Goal: Information Seeking & Learning: Learn about a topic

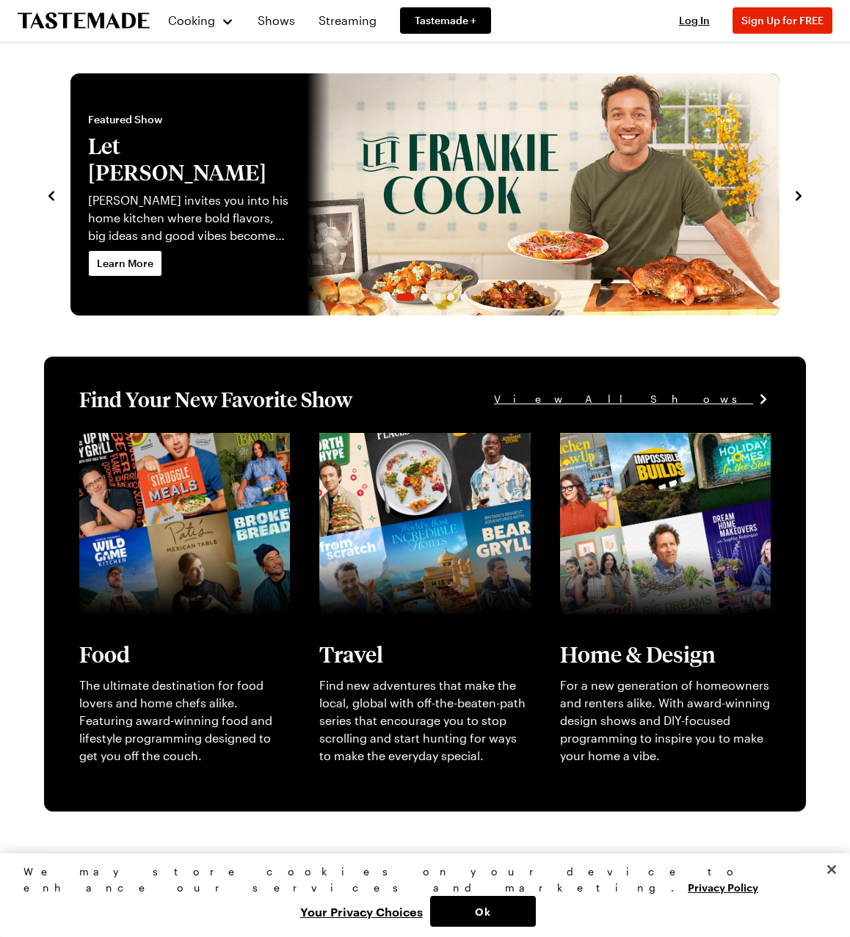
click at [187, 233] on div "Featured Show Let [PERSON_NAME] [PERSON_NAME] invites you into his home kitchen…" at bounding box center [188, 181] width 201 height 138
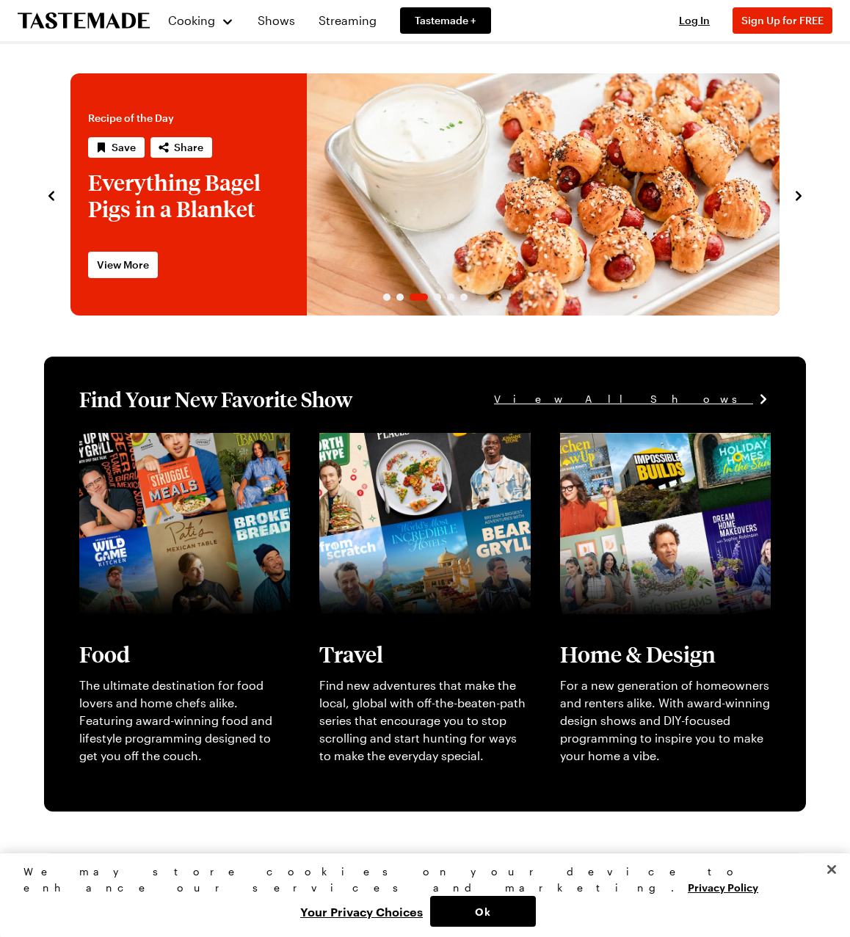
click at [56, 197] on icon "navigate to previous item" at bounding box center [51, 196] width 15 height 15
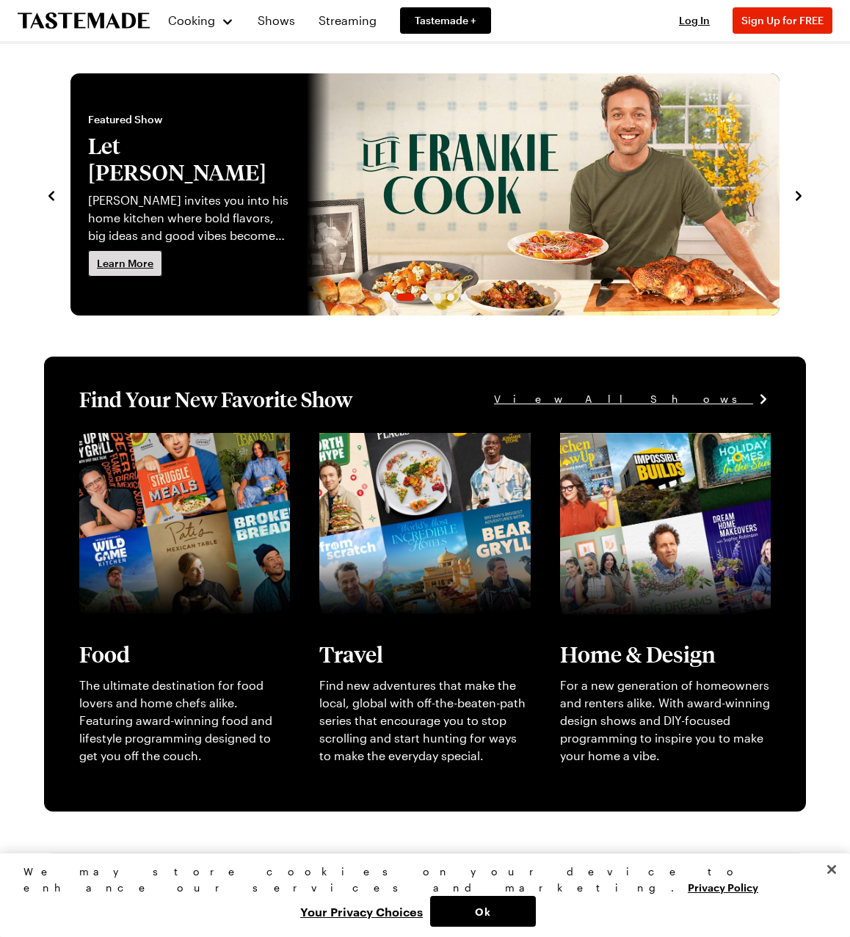
click at [134, 256] on span "Learn More" at bounding box center [125, 263] width 57 height 15
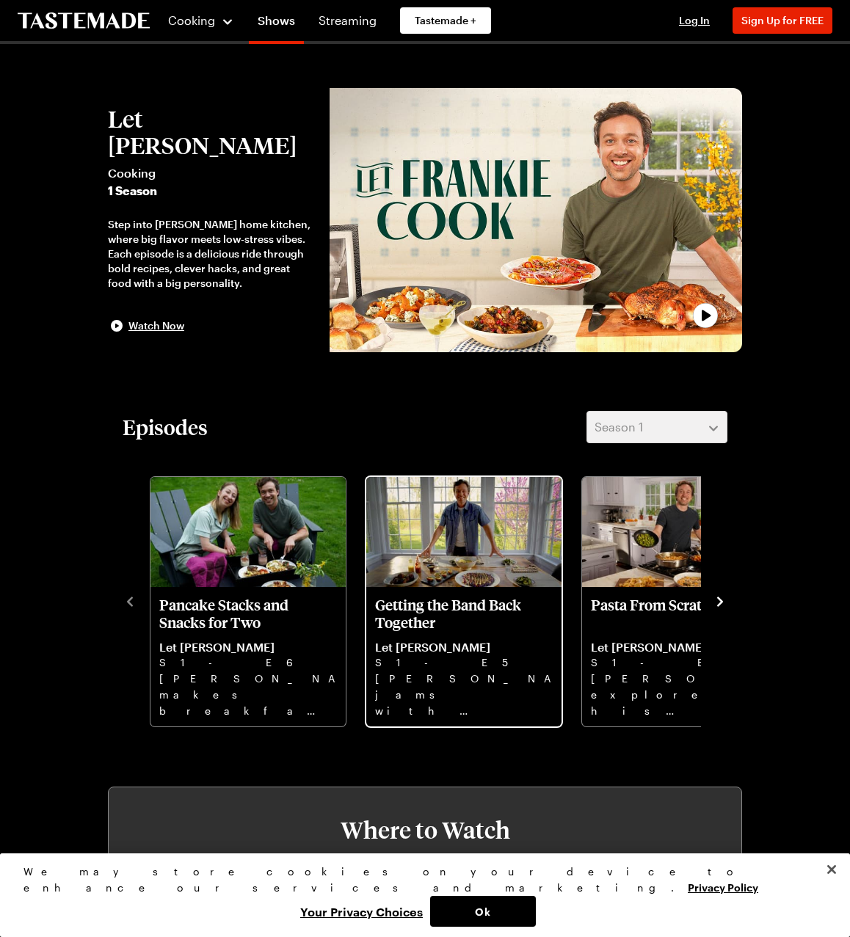
click at [473, 663] on p "S1 - E5" at bounding box center [464, 663] width 178 height 16
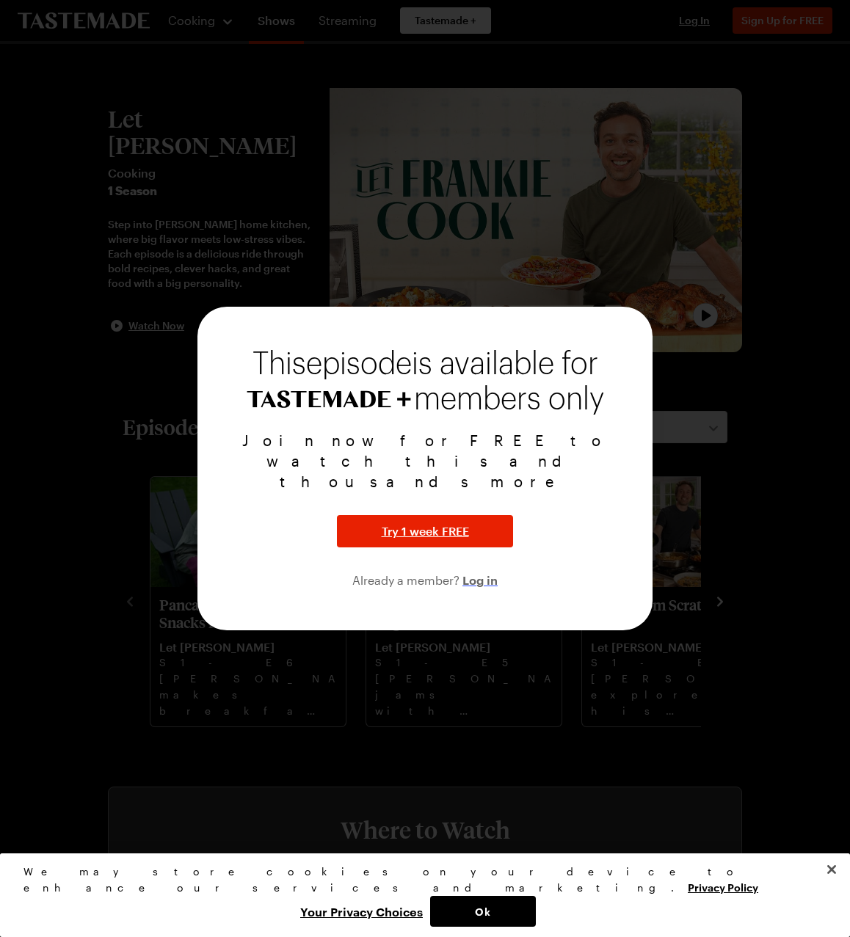
click at [480, 571] on span "Log in" at bounding box center [480, 580] width 35 height 18
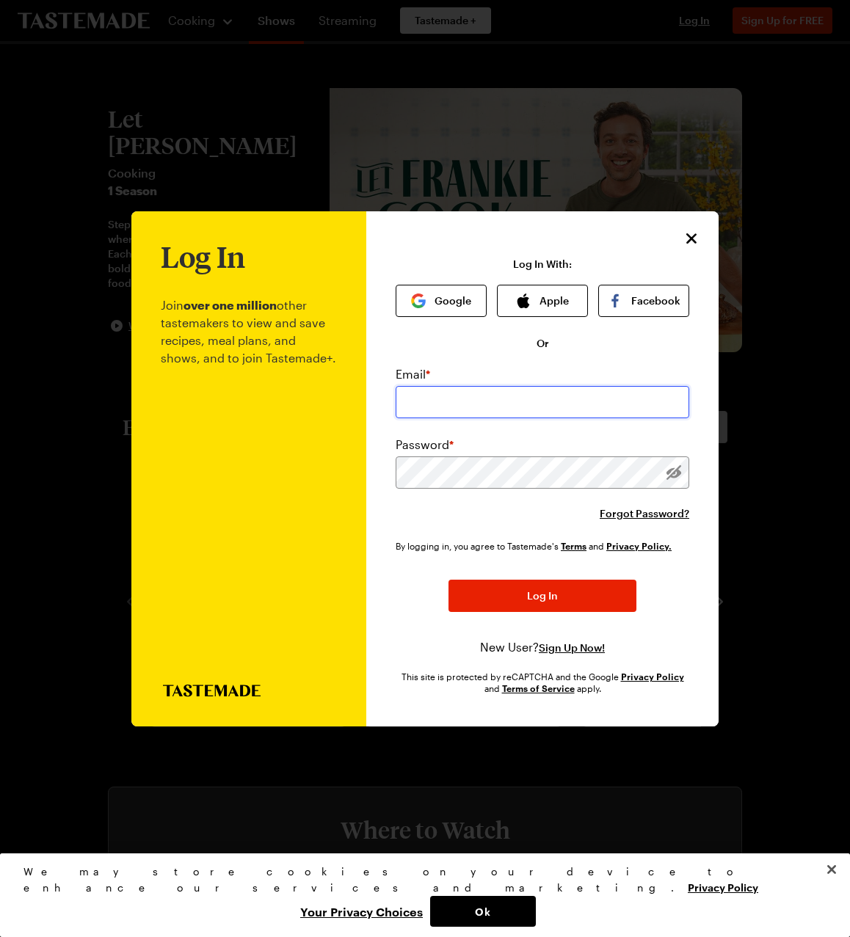
type input "[EMAIL_ADDRESS][DOMAIN_NAME]"
click at [687, 243] on icon "Close" at bounding box center [692, 239] width 18 height 18
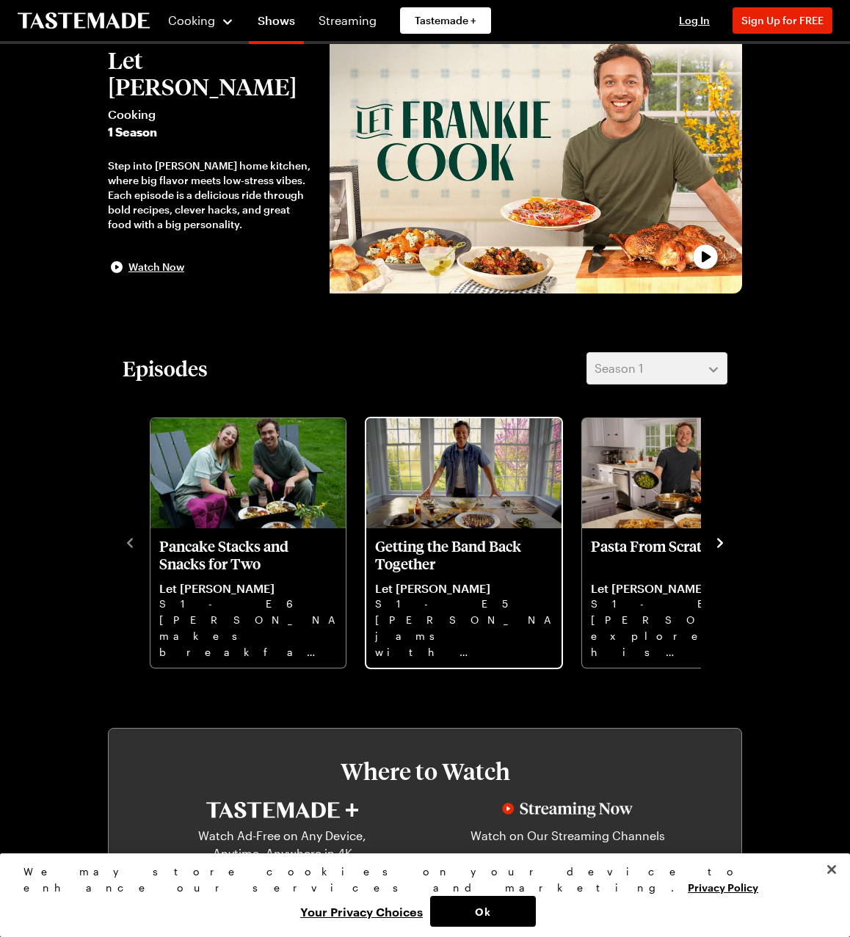
scroll to position [60, 0]
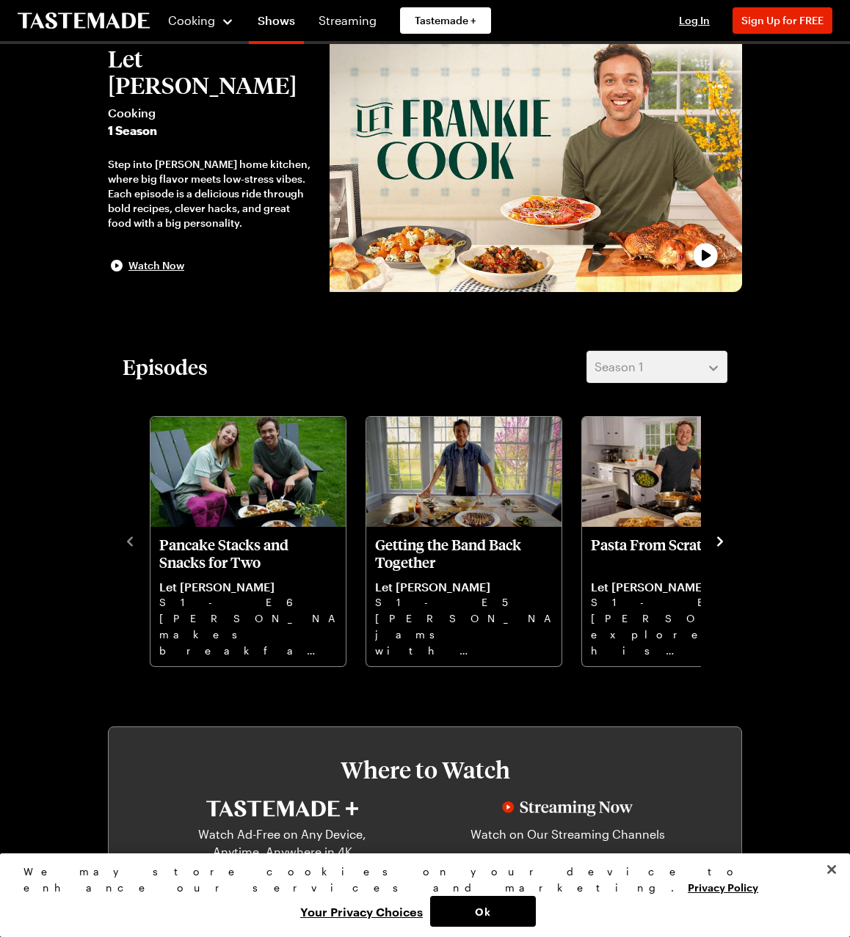
click at [722, 542] on icon "navigate to next item" at bounding box center [720, 541] width 15 height 15
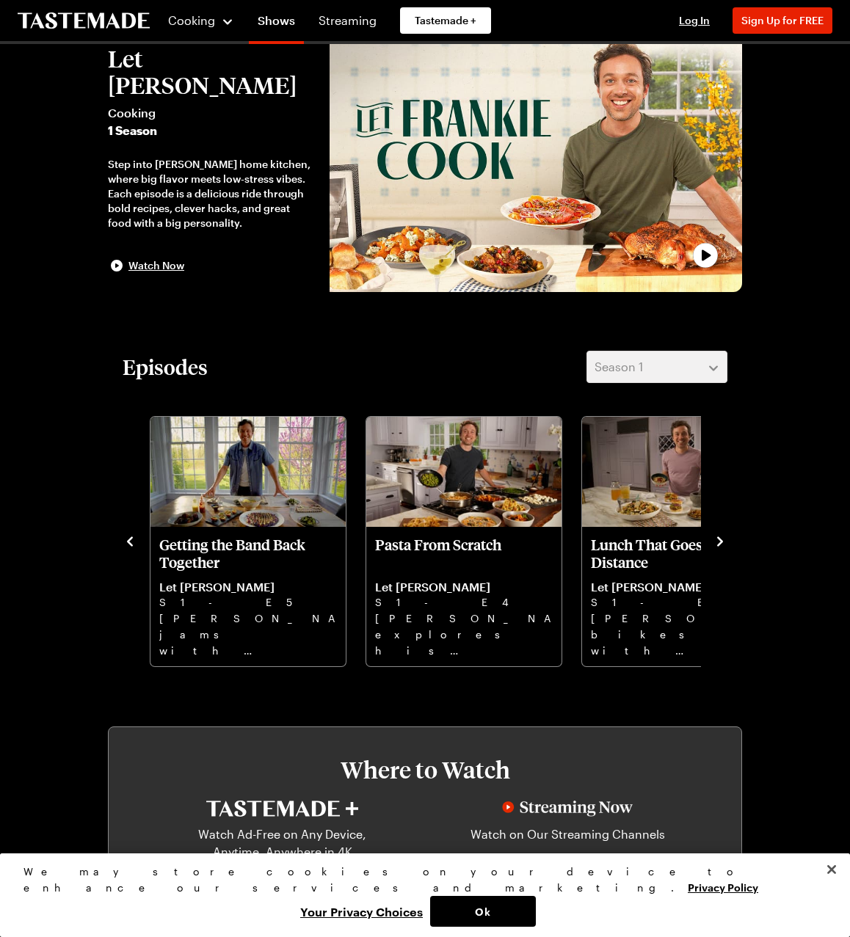
click at [720, 542] on icon "navigate to next item" at bounding box center [720, 541] width 15 height 15
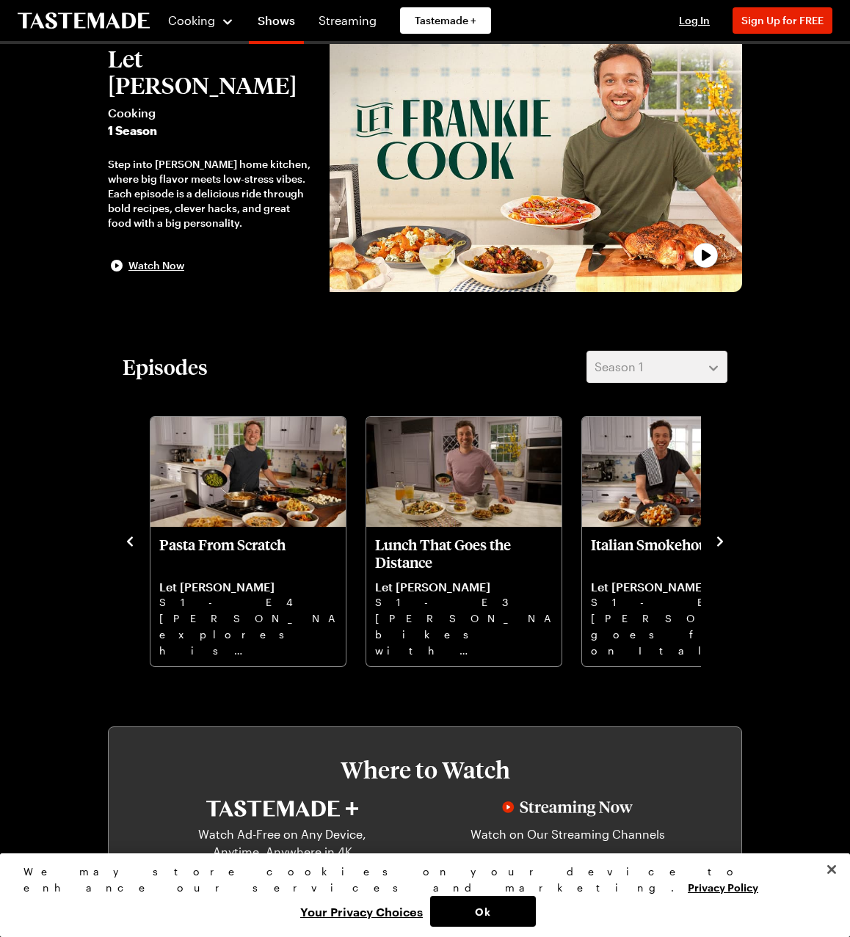
click at [718, 541] on icon "navigate to next item" at bounding box center [720, 541] width 15 height 15
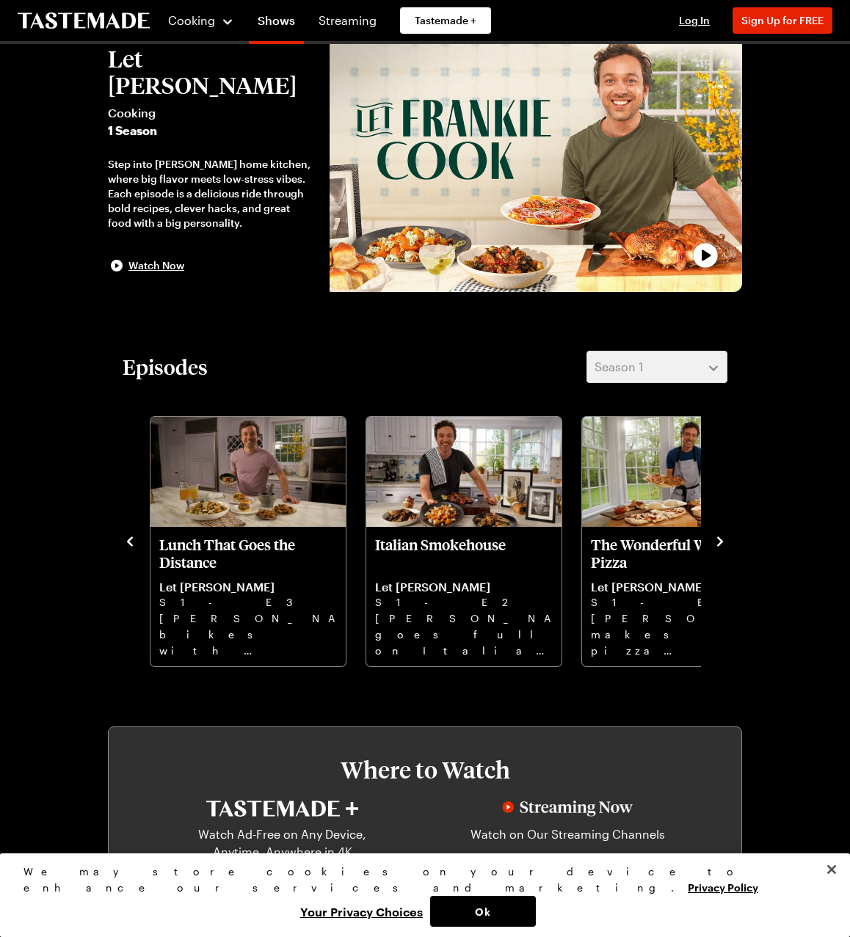
click at [717, 541] on icon "navigate to next item" at bounding box center [720, 541] width 15 height 15
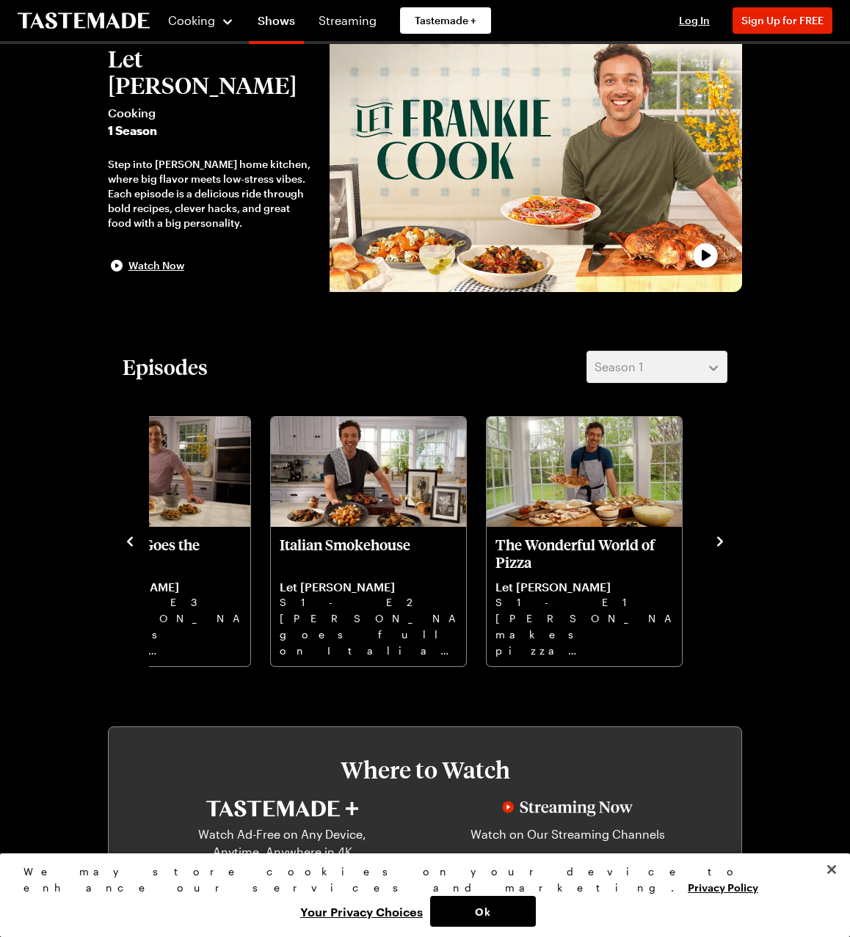
click at [134, 543] on icon "navigate to previous item" at bounding box center [130, 541] width 15 height 15
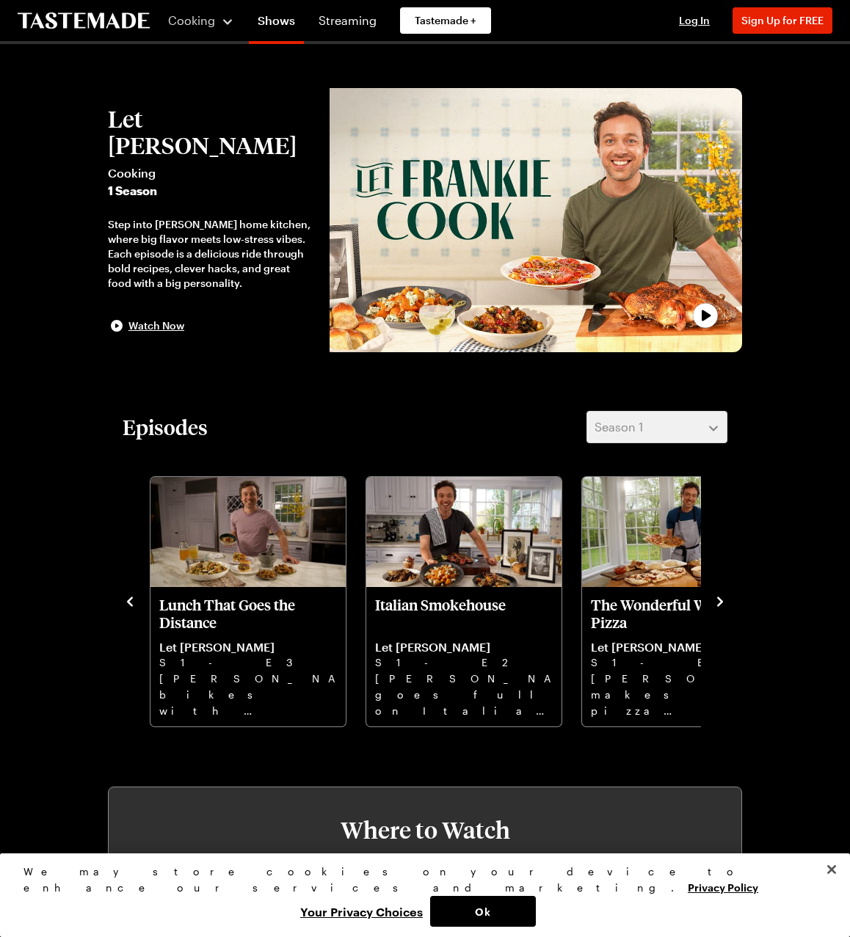
scroll to position [0, 0]
click at [207, 76] on link "Recipes" at bounding box center [223, 75] width 112 height 32
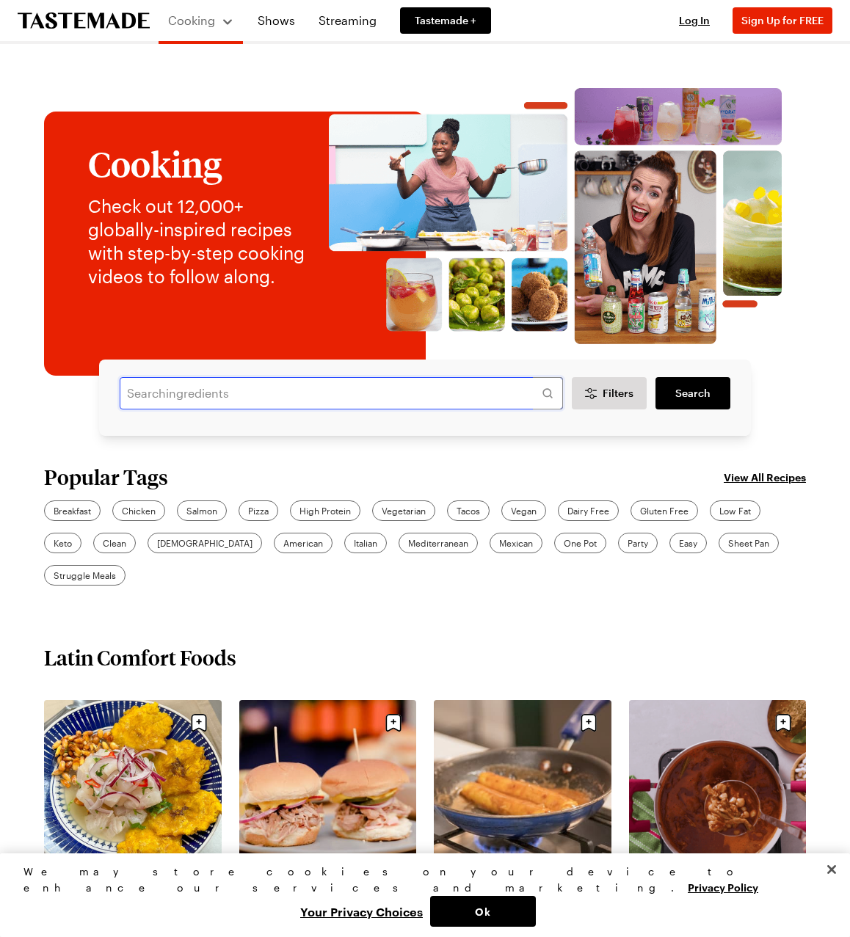
click at [244, 384] on input "text" at bounding box center [341, 393] width 443 height 32
type input "[PERSON_NAME]"
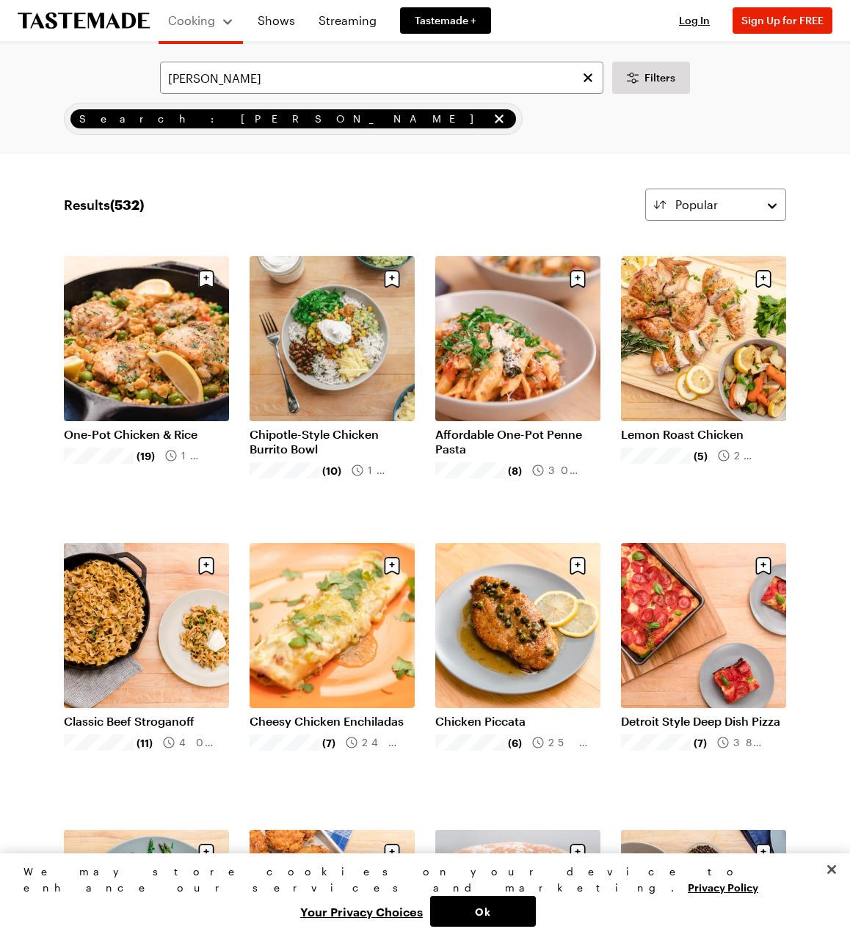
click at [492, 115] on icon "remove Search: Frankie cooks" at bounding box center [499, 119] width 15 height 15
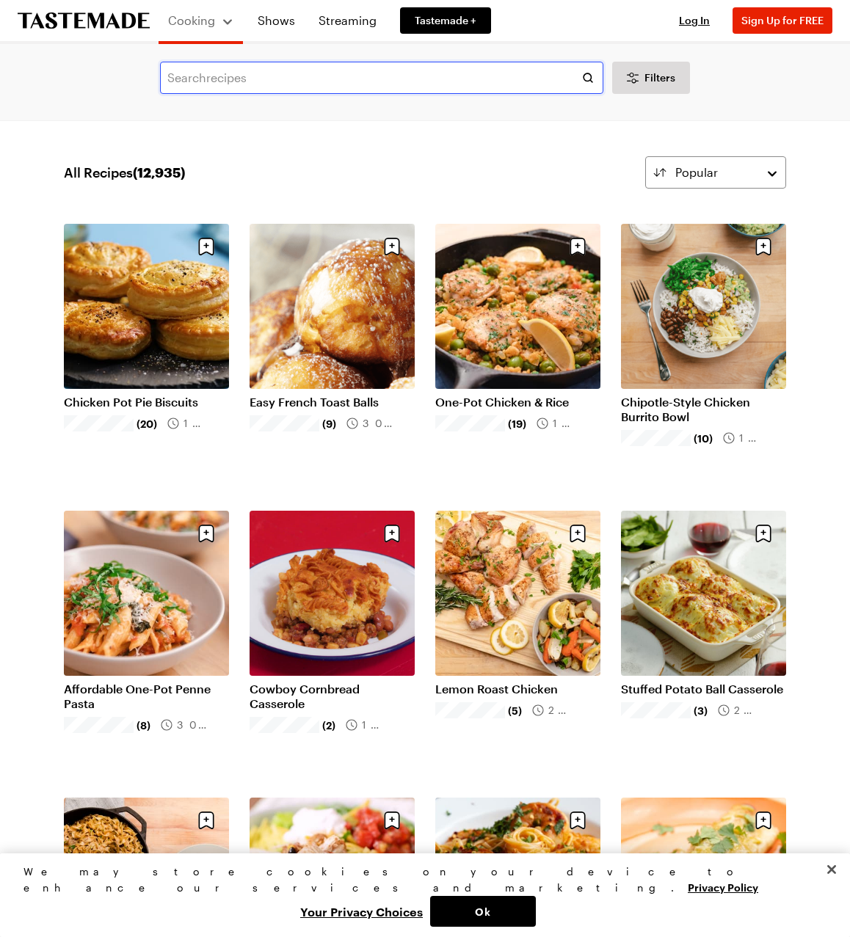
click at [282, 69] on input "text" at bounding box center [381, 78] width 443 height 32
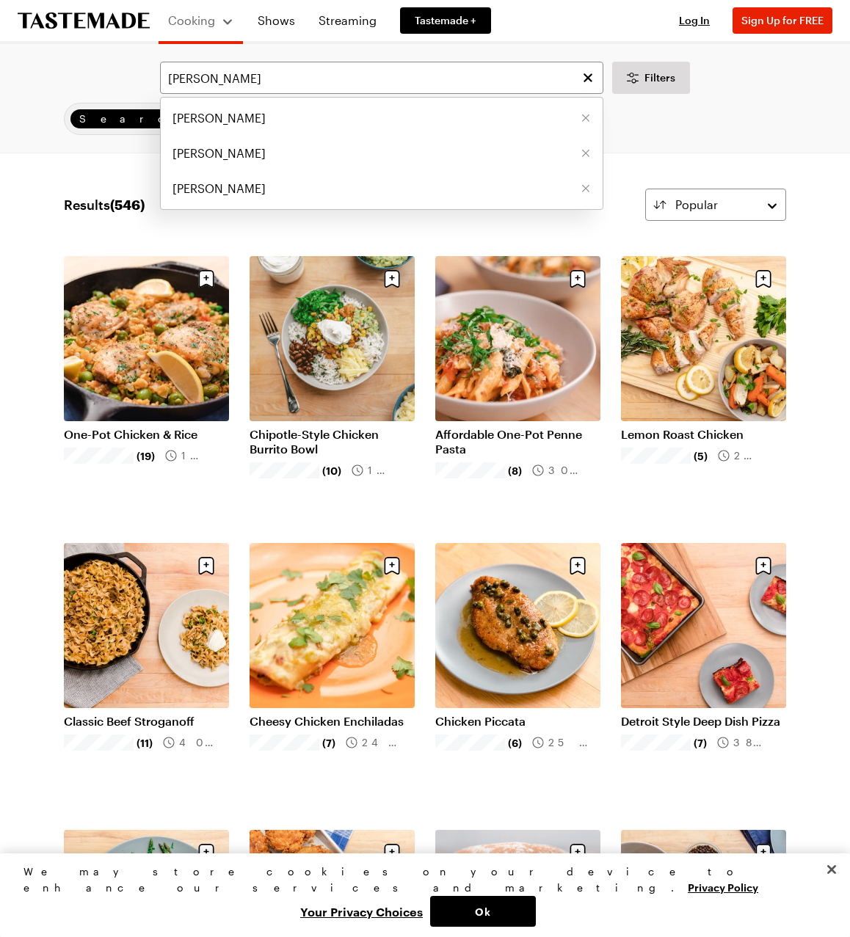
click at [231, 101] on li "[PERSON_NAME]" at bounding box center [382, 118] width 442 height 35
click at [303, 76] on input "[PERSON_NAME]" at bounding box center [381, 78] width 443 height 32
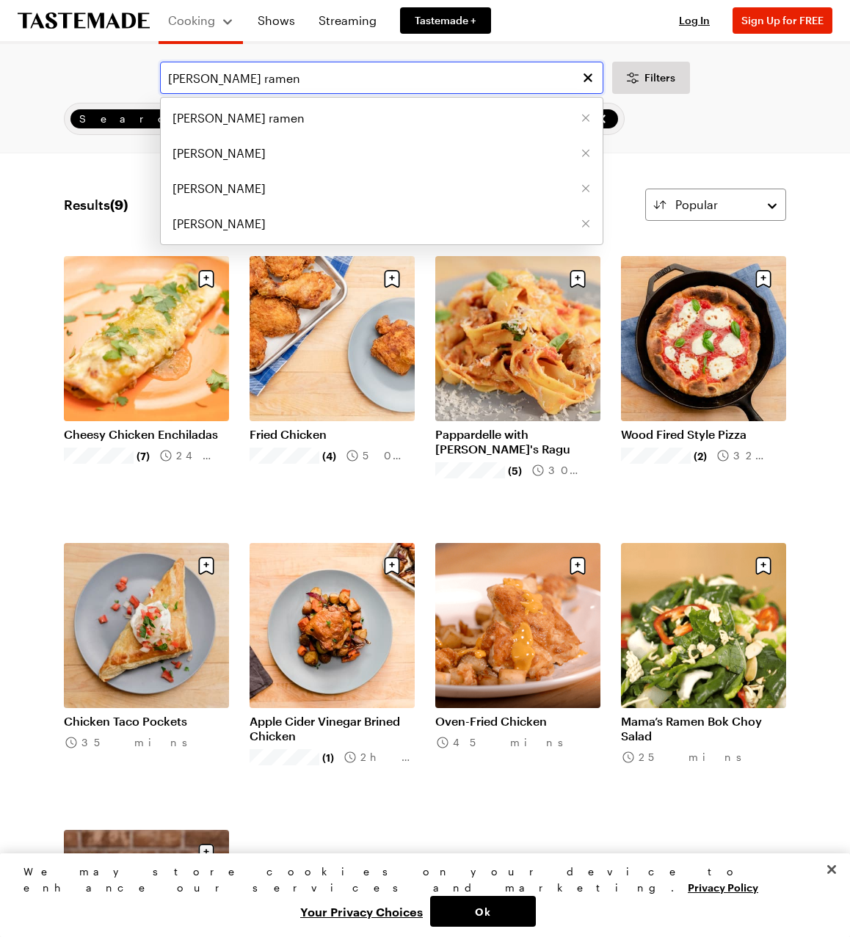
drag, startPoint x: 258, startPoint y: 81, endPoint x: -24, endPoint y: 44, distance: 285.1
click at [0, 44] on html "Cooking Shows Streaming Tastemade + Log In Sign Up Log In Sign Up for FREE [PER…" at bounding box center [425, 899] width 850 height 1799
type input "let [PERSON_NAME]"
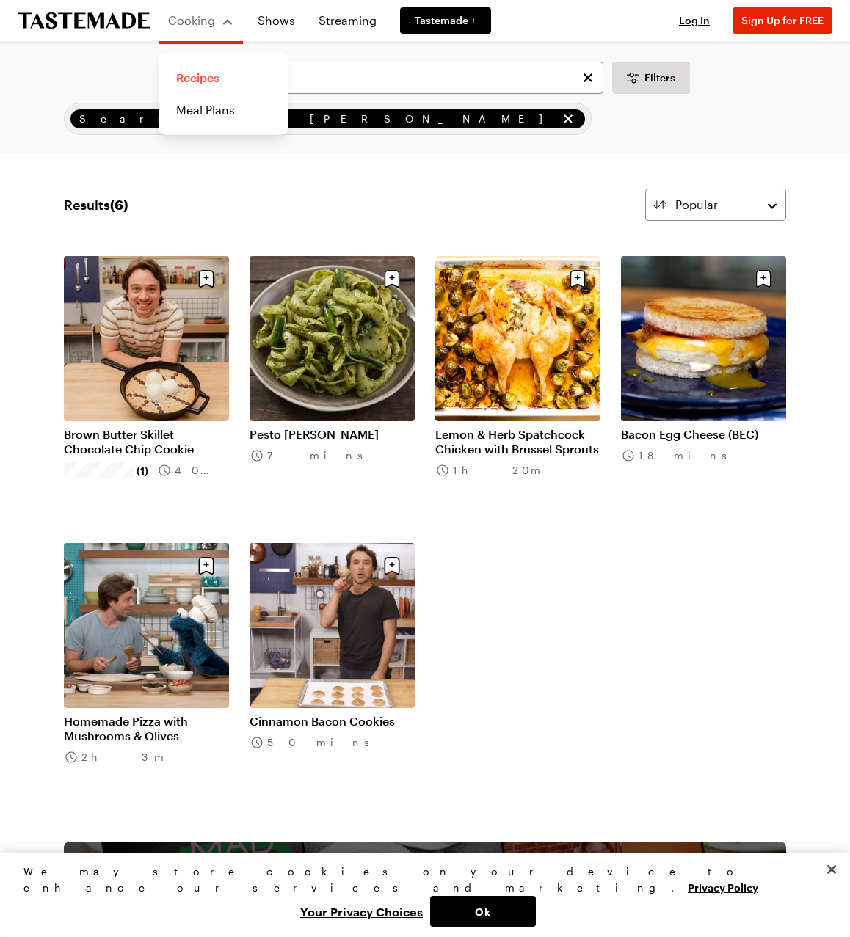
click at [222, 80] on link "Recipes" at bounding box center [223, 78] width 112 height 32
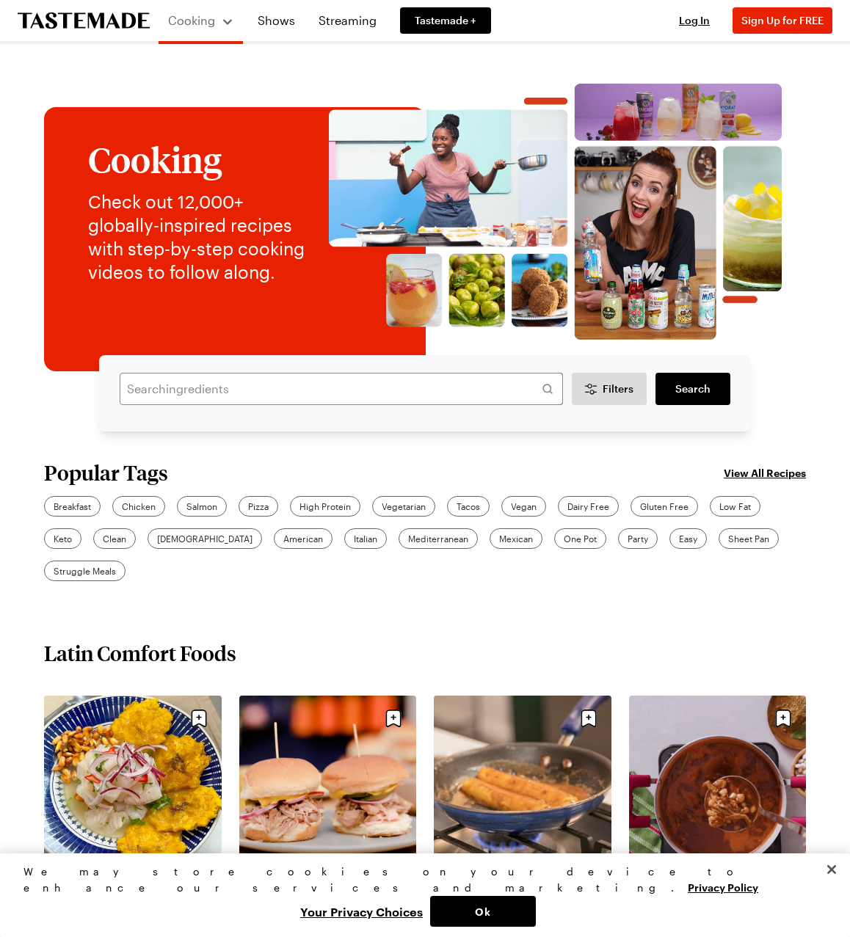
scroll to position [6, 0]
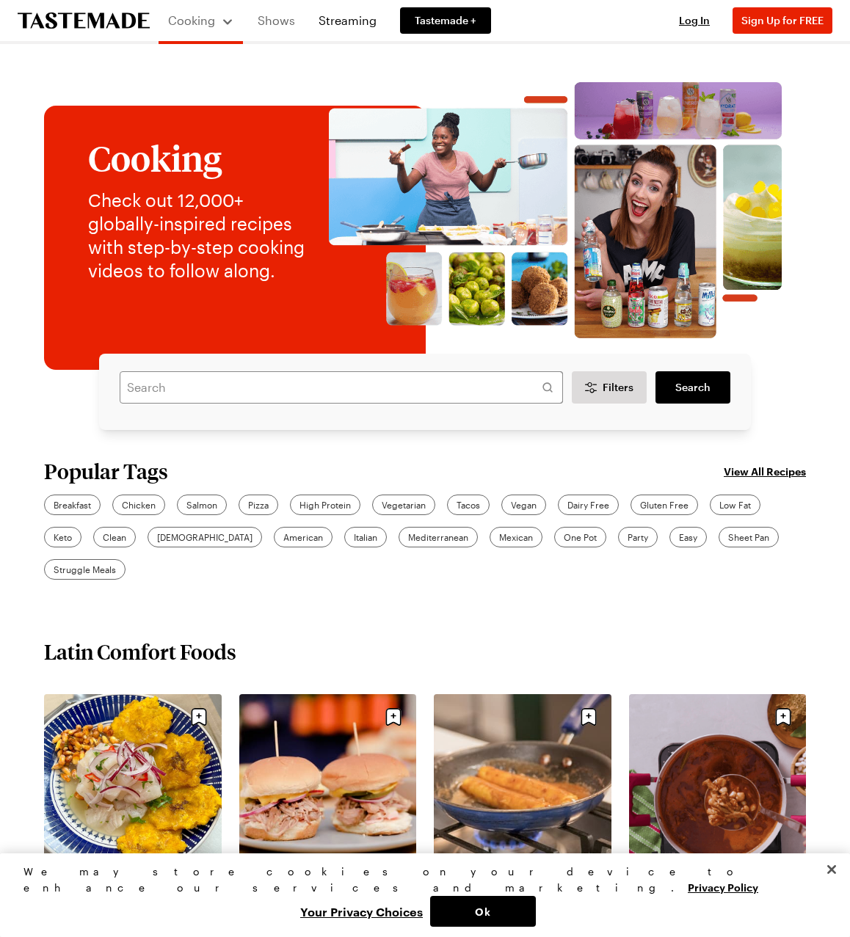
click at [274, 16] on link "Shows" at bounding box center [276, 20] width 55 height 41
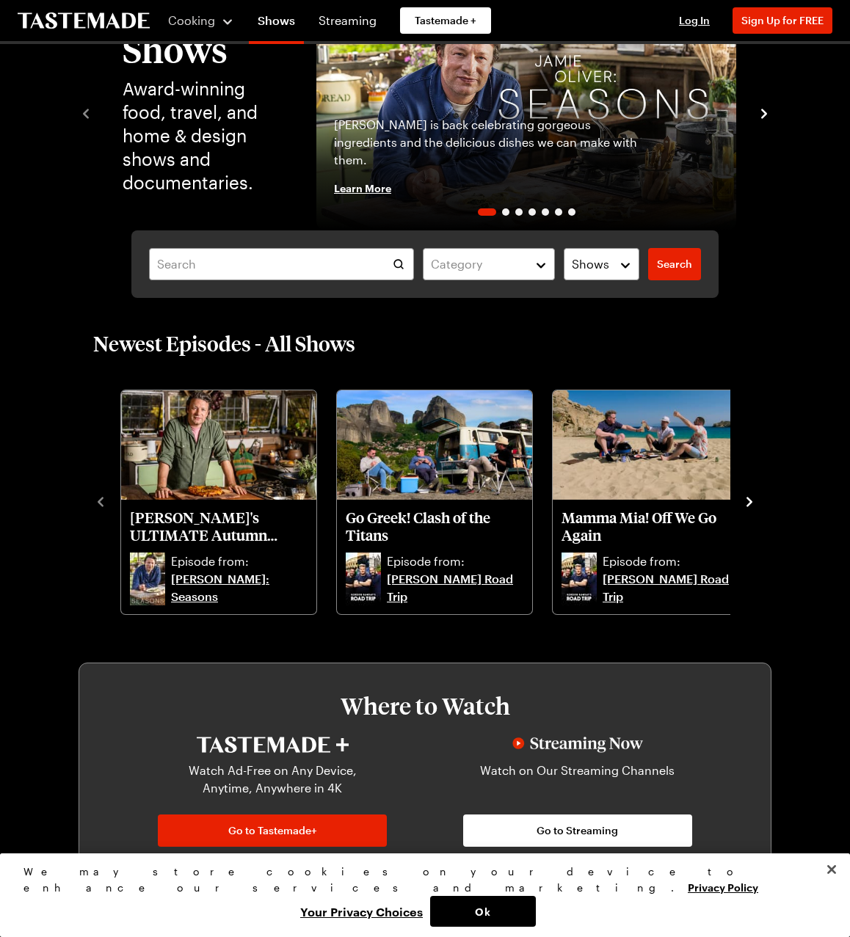
scroll to position [95, 0]
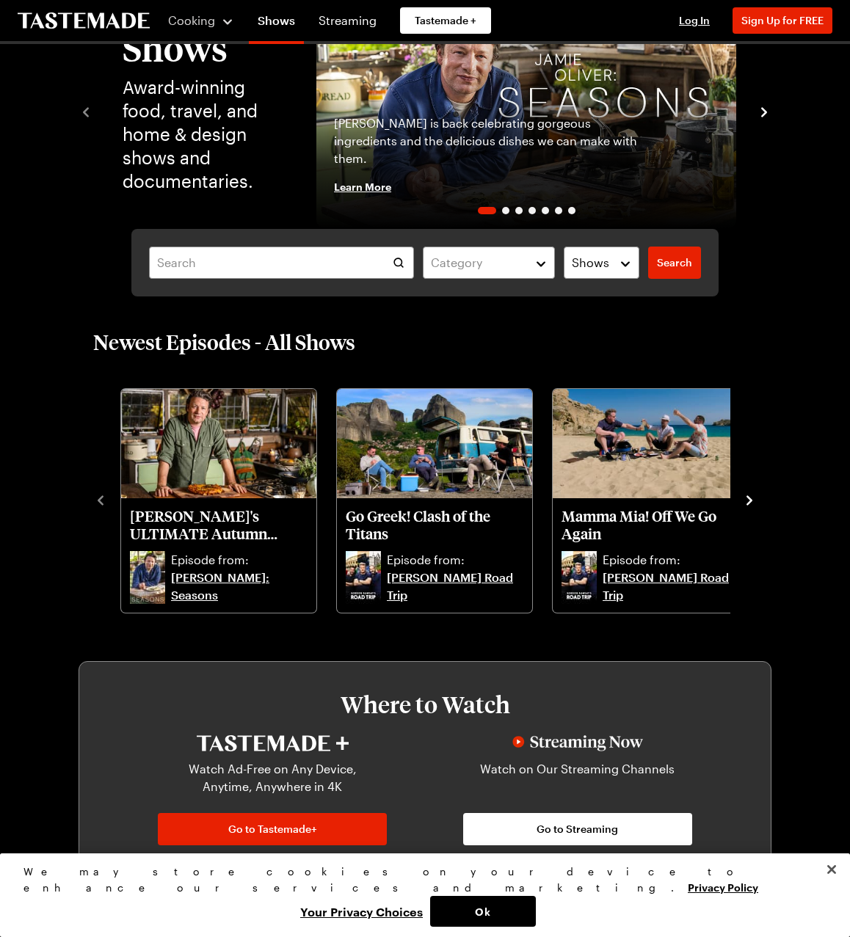
click at [747, 496] on icon "navigate to next item" at bounding box center [749, 500] width 15 height 15
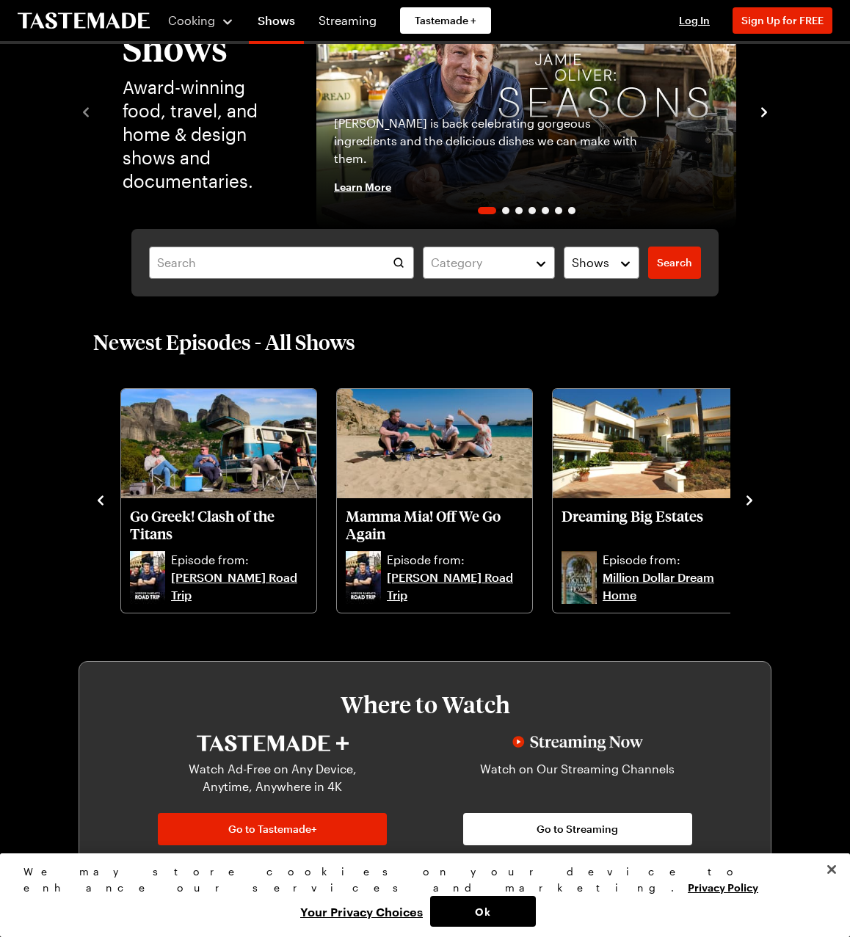
click at [747, 496] on icon "navigate to next item" at bounding box center [749, 500] width 15 height 15
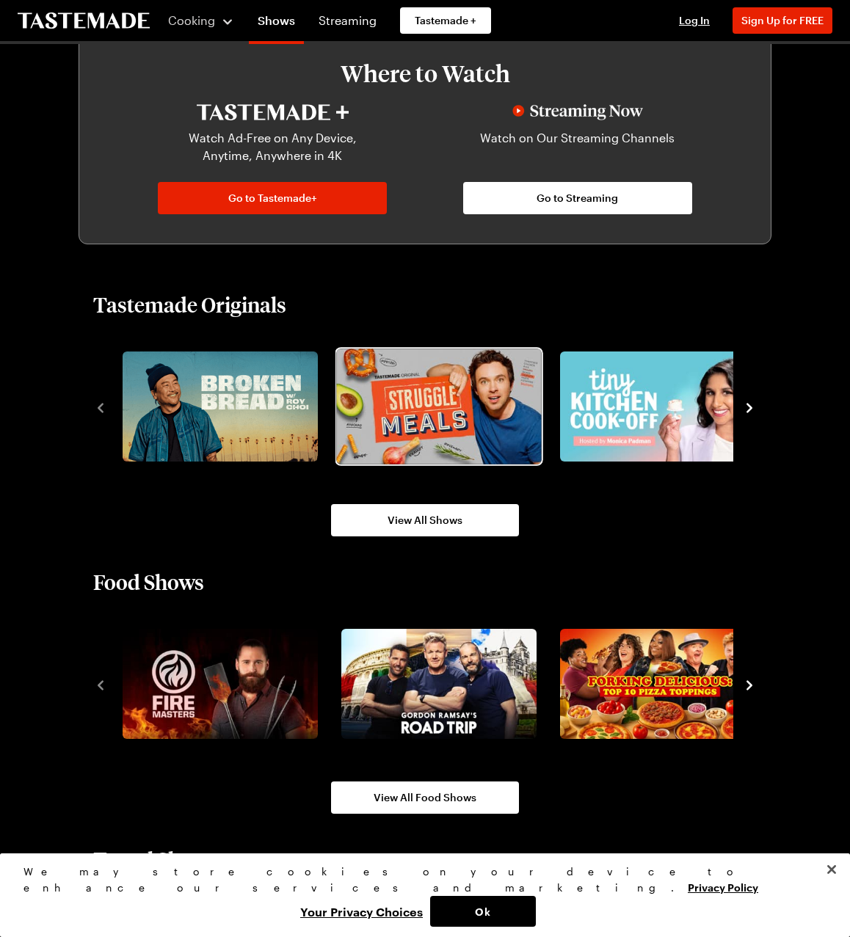
scroll to position [728, 0]
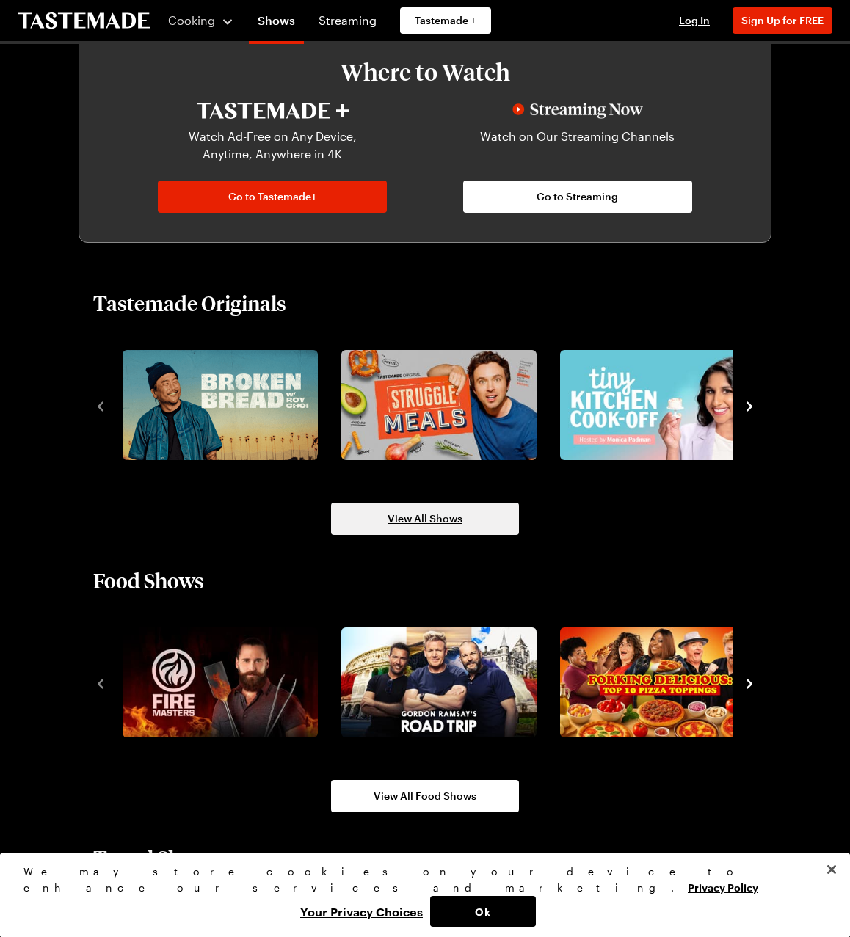
click at [403, 532] on link "View All Shows" at bounding box center [425, 519] width 188 height 32
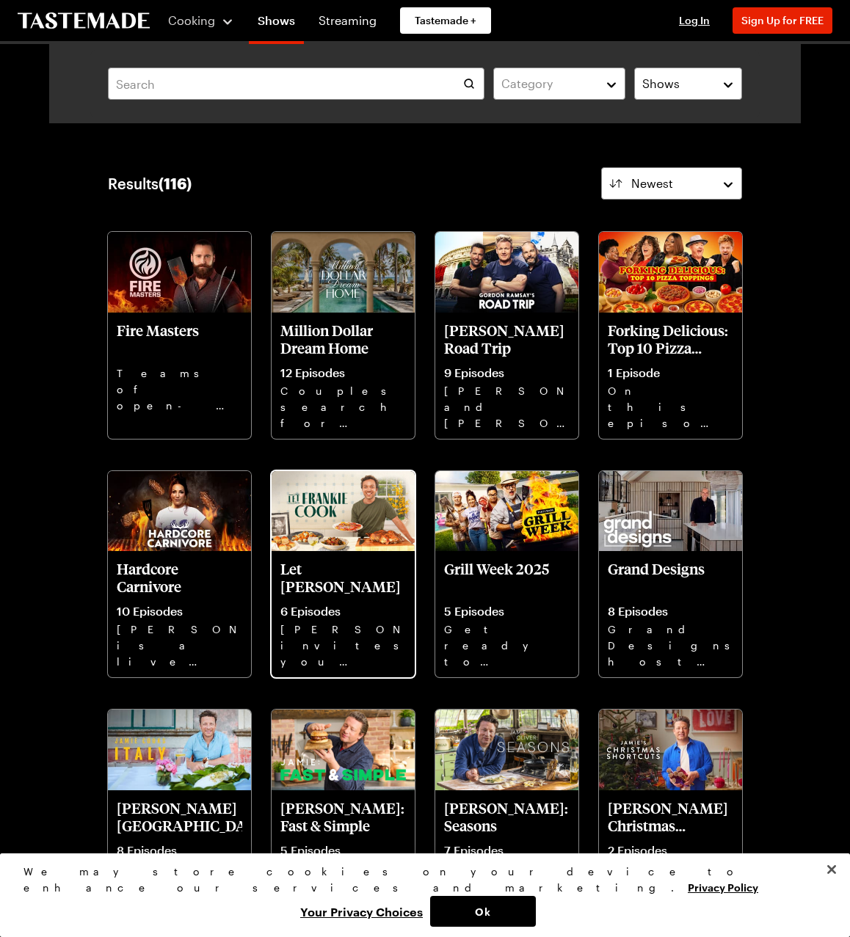
click at [305, 518] on img at bounding box center [343, 511] width 143 height 81
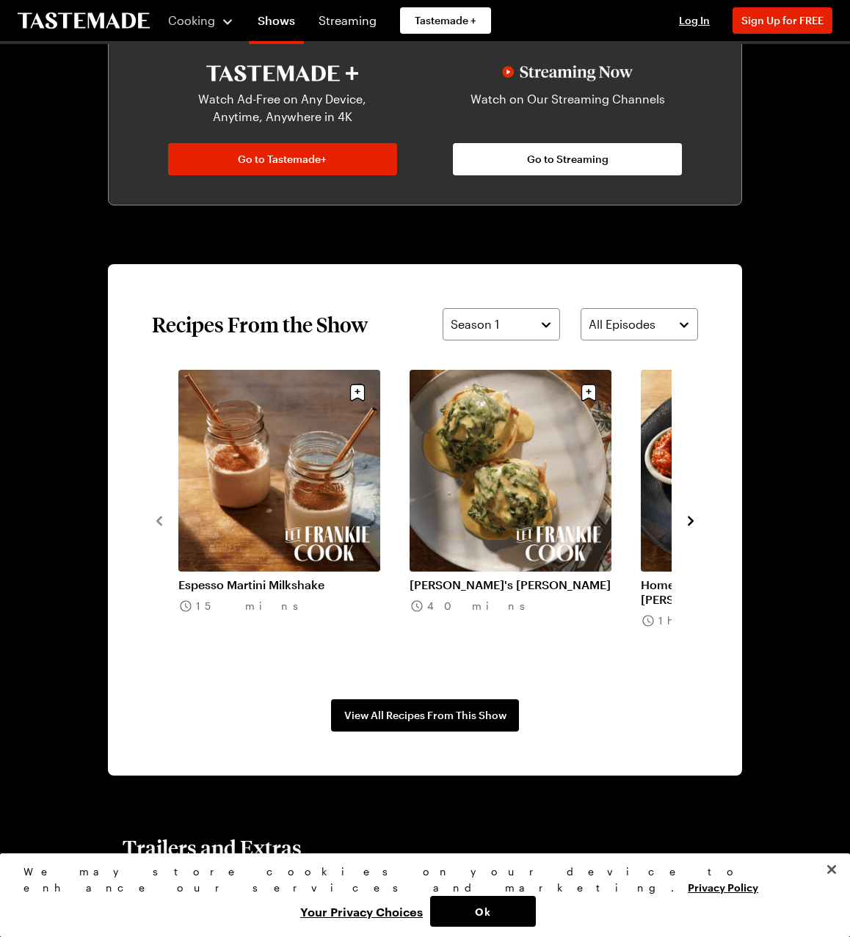
scroll to position [797, 0]
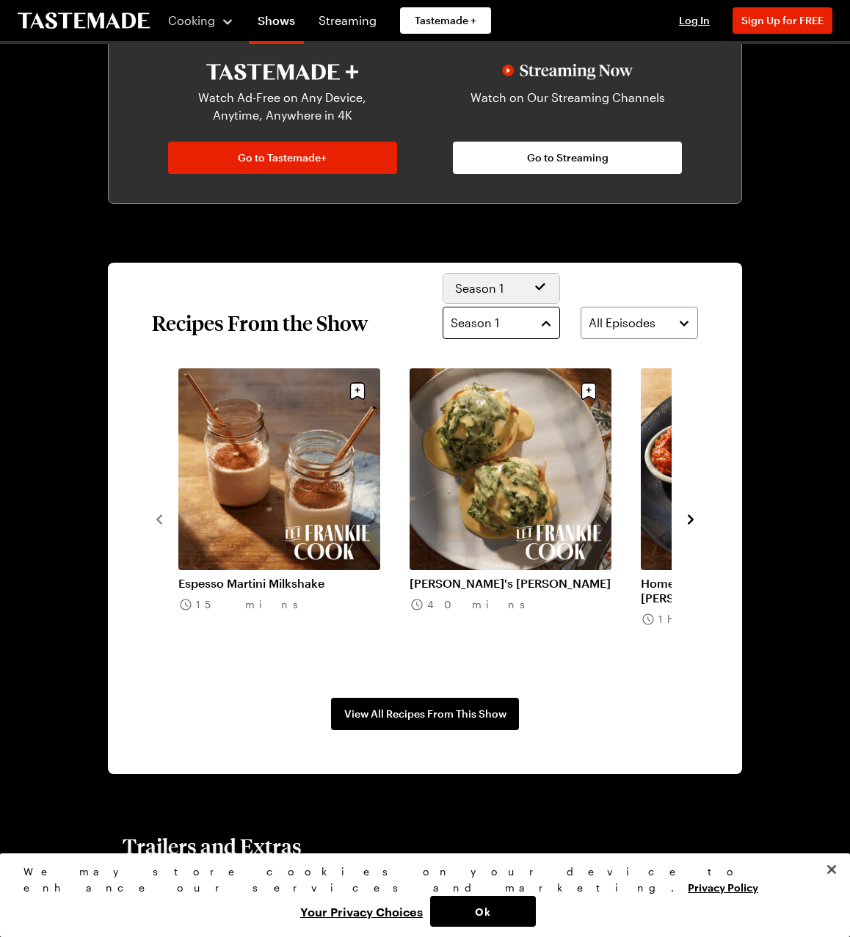
click at [509, 321] on div "Season 1" at bounding box center [490, 323] width 79 height 18
click at [668, 323] on div "Season 1 All Episodes" at bounding box center [570, 323] width 255 height 32
click at [646, 329] on span "All Episodes" at bounding box center [622, 323] width 67 height 18
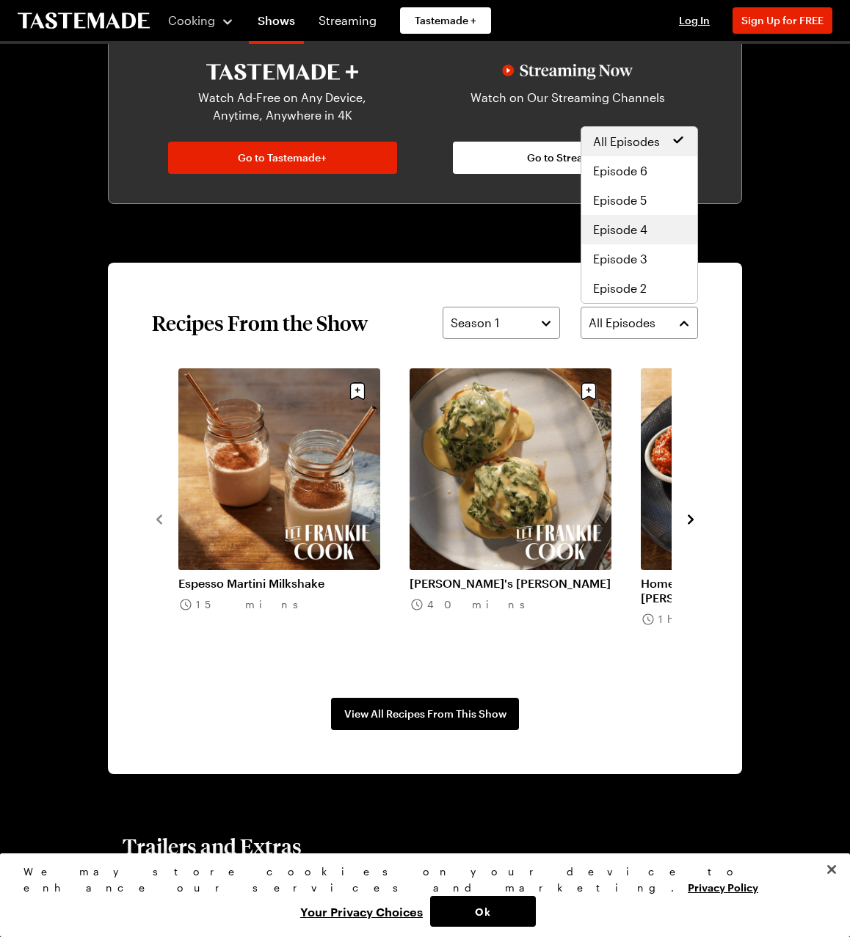
click at [635, 227] on span "Episode 4" at bounding box center [620, 230] width 54 height 18
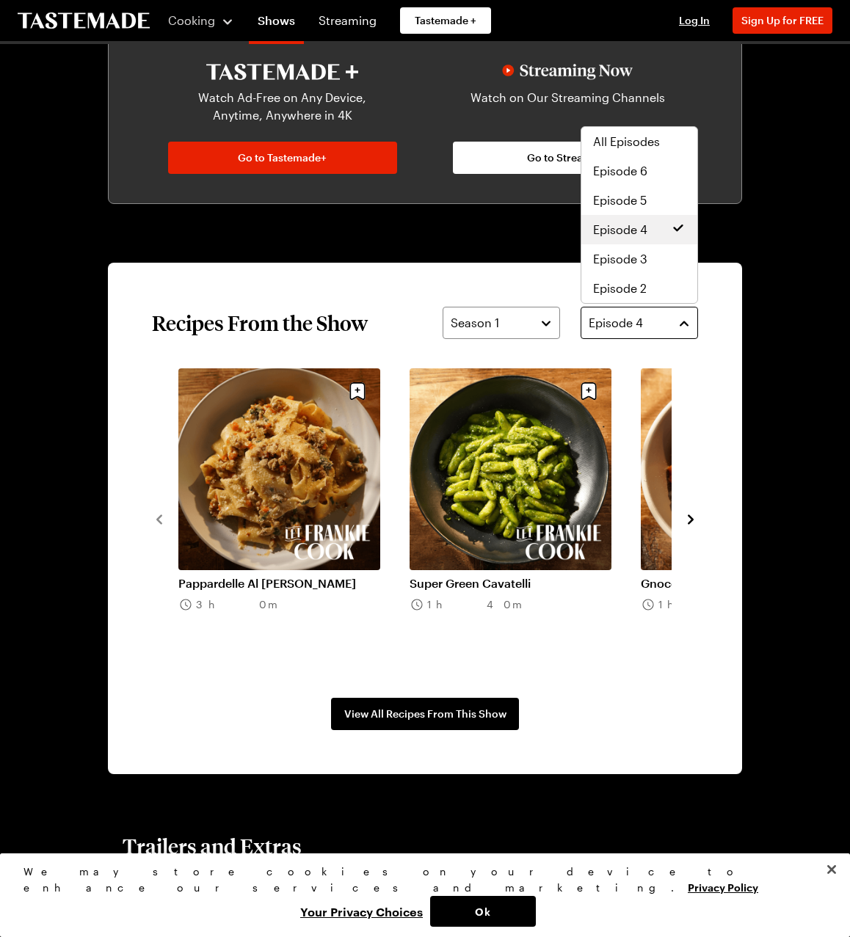
click at [624, 328] on span "Episode 4" at bounding box center [616, 323] width 54 height 18
click at [653, 197] on div "Episode 5" at bounding box center [639, 201] width 93 height 18
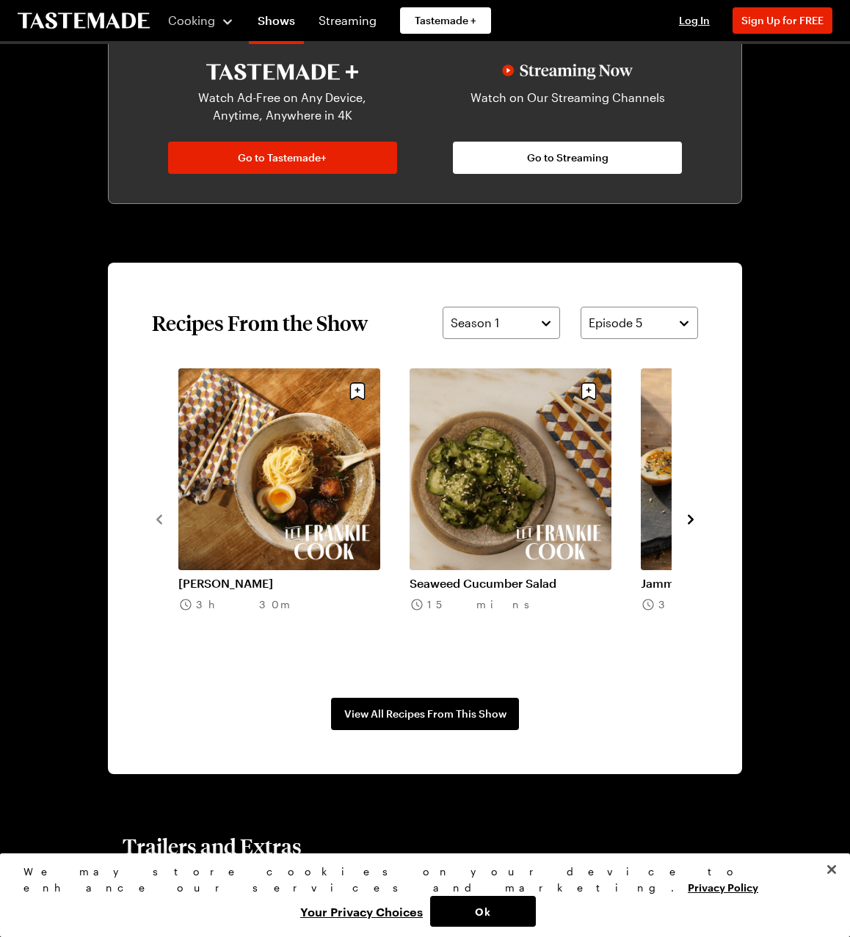
click at [238, 582] on link "[PERSON_NAME]" at bounding box center [279, 583] width 202 height 15
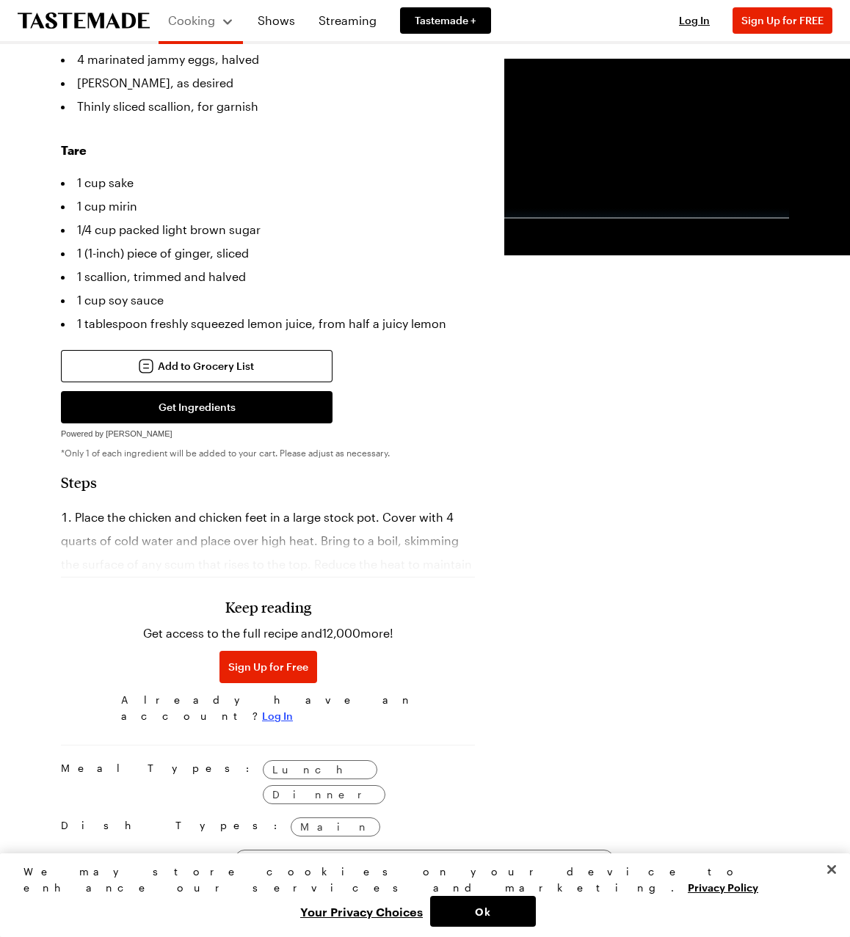
scroll to position [797, 0]
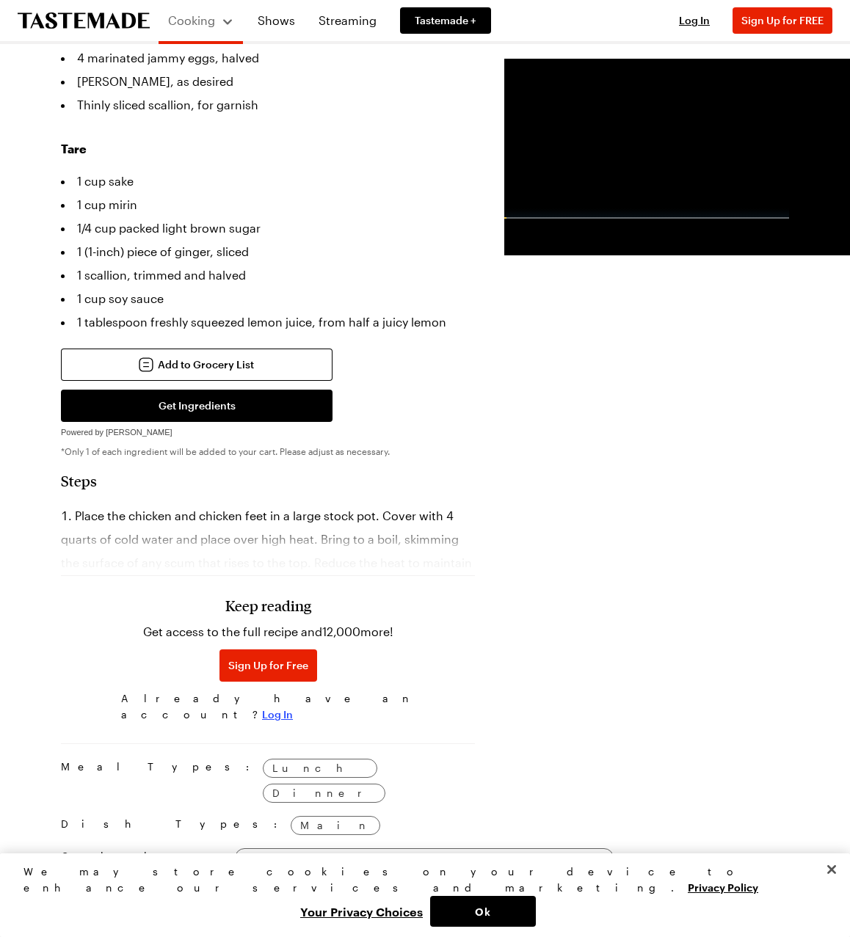
click at [293, 722] on span "Log In" at bounding box center [277, 715] width 31 height 15
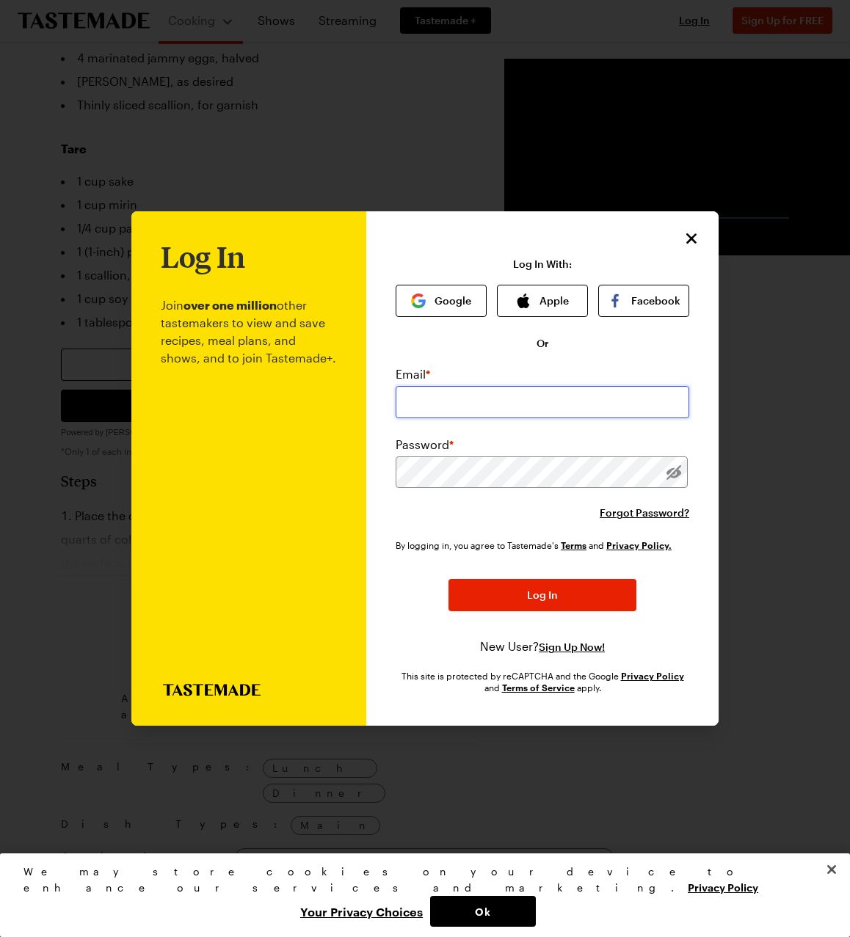
type input "[EMAIL_ADDRESS][DOMAIN_NAME]"
click at [527, 297] on icon "button" at bounding box center [524, 301] width 12 height 15
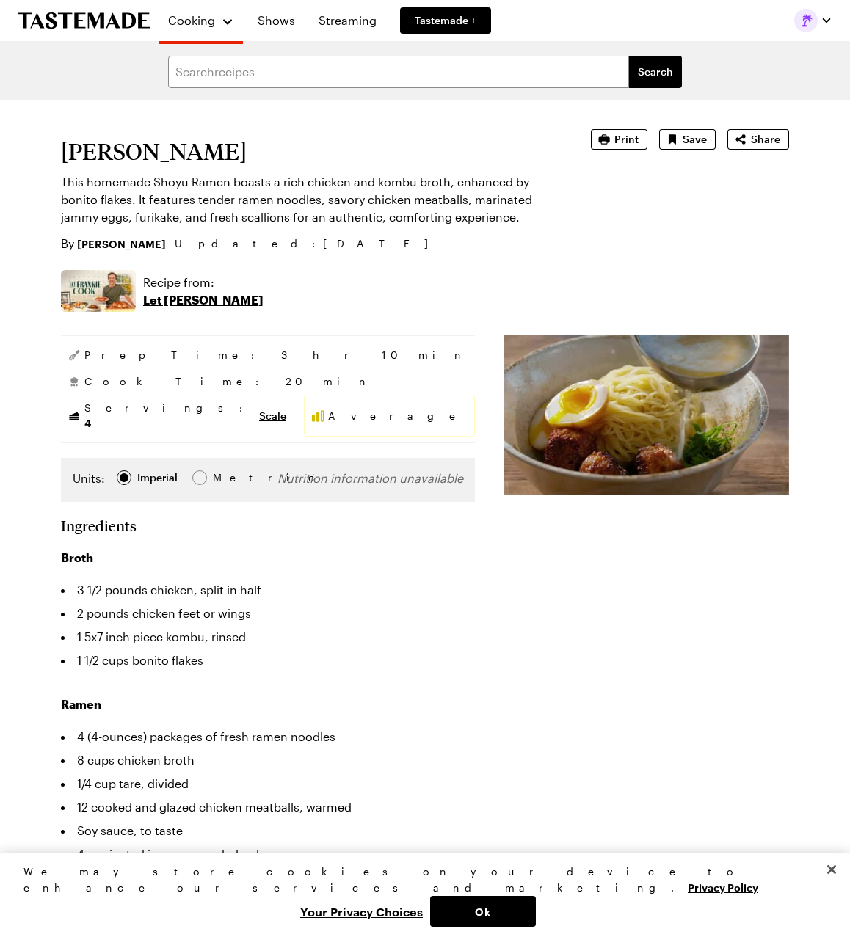
type textarea "x"
